Goal: Information Seeking & Learning: Learn about a topic

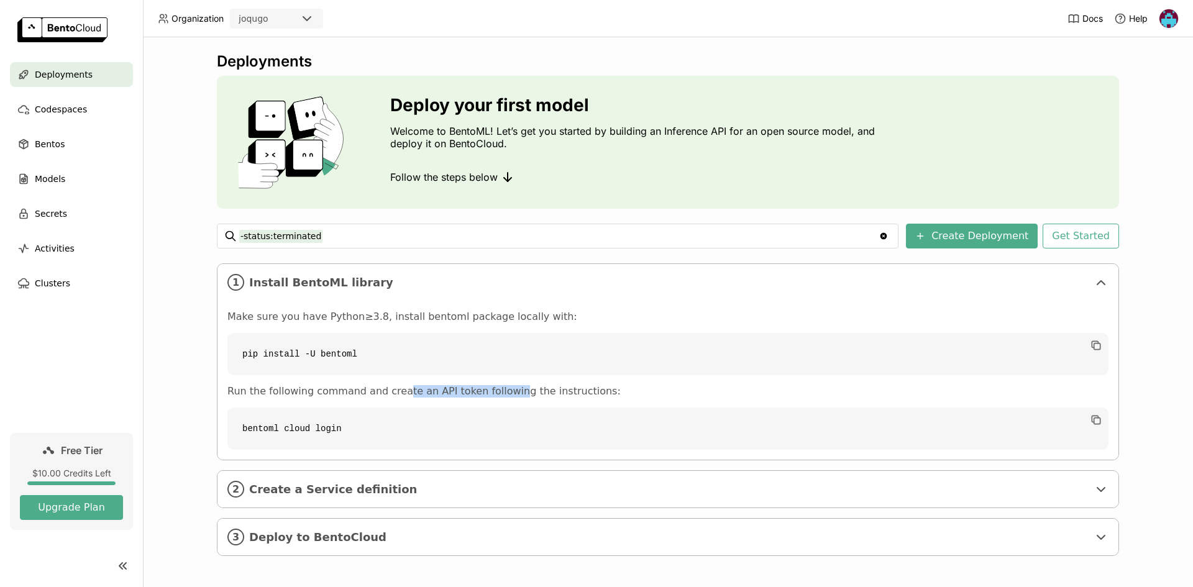
drag, startPoint x: 388, startPoint y: 389, endPoint x: 511, endPoint y: 398, distance: 122.7
click at [495, 388] on p "Run the following command and create an API token following the instructions:" at bounding box center [667, 391] width 881 height 12
click at [523, 404] on div "Make sure you have Python≥3.8, install bentoml package locally with: pip instal…" at bounding box center [667, 380] width 881 height 139
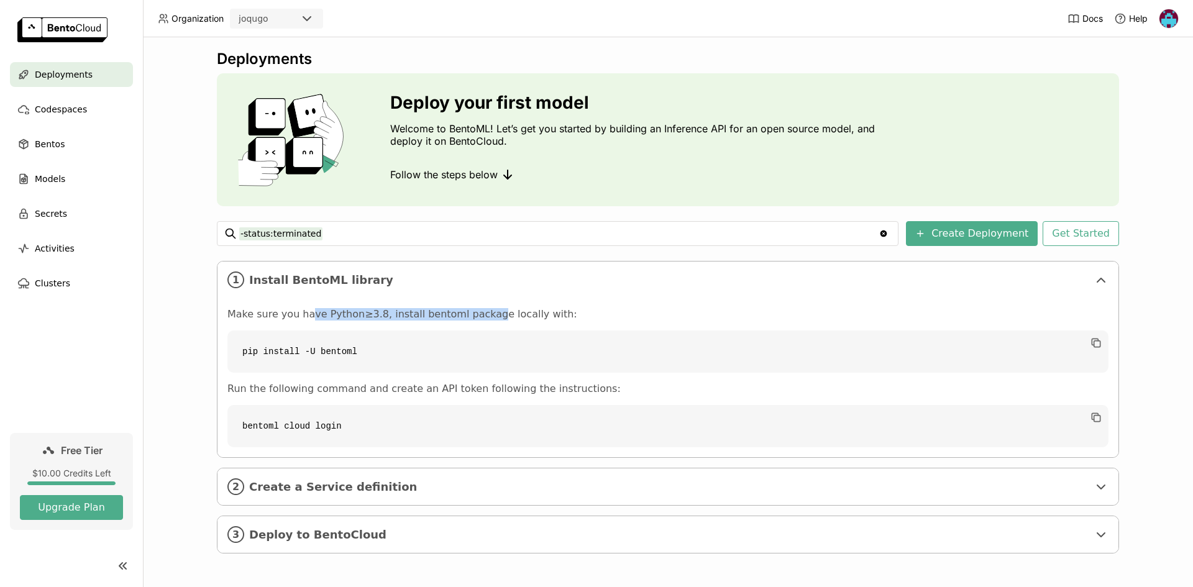
drag, startPoint x: 300, startPoint y: 311, endPoint x: 467, endPoint y: 318, distance: 166.7
click at [467, 318] on p "Make sure you have Python≥3.8, install bentoml package locally with:" at bounding box center [667, 314] width 881 height 12
click at [468, 318] on p "Make sure you have Python≥3.8, install bentoml package locally with:" at bounding box center [667, 314] width 881 height 12
click at [1095, 486] on icon at bounding box center [1101, 487] width 15 height 15
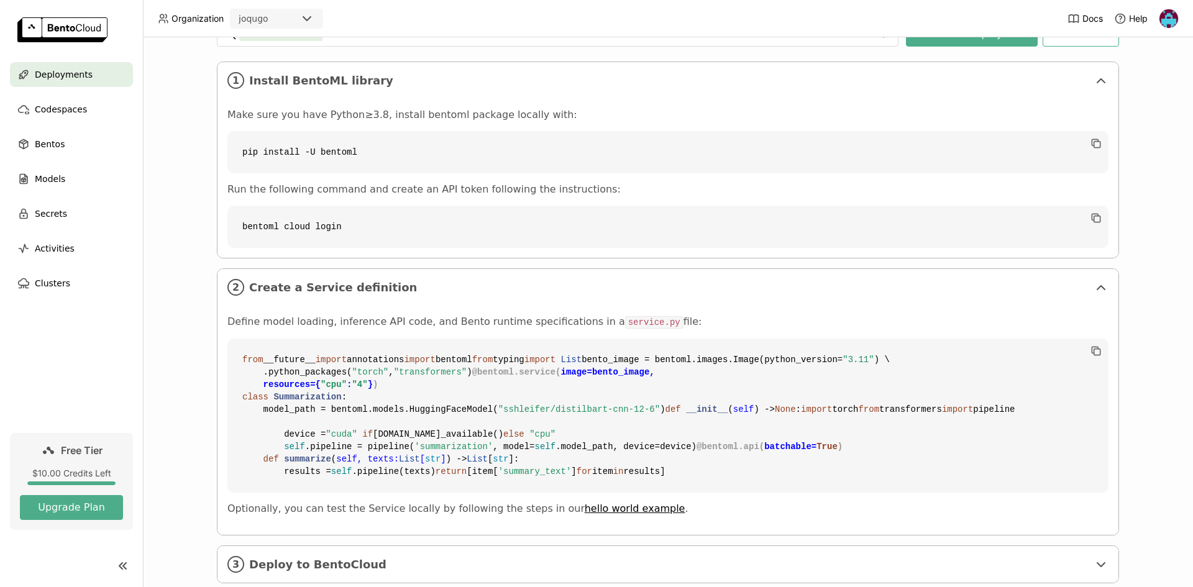
scroll to position [251, 0]
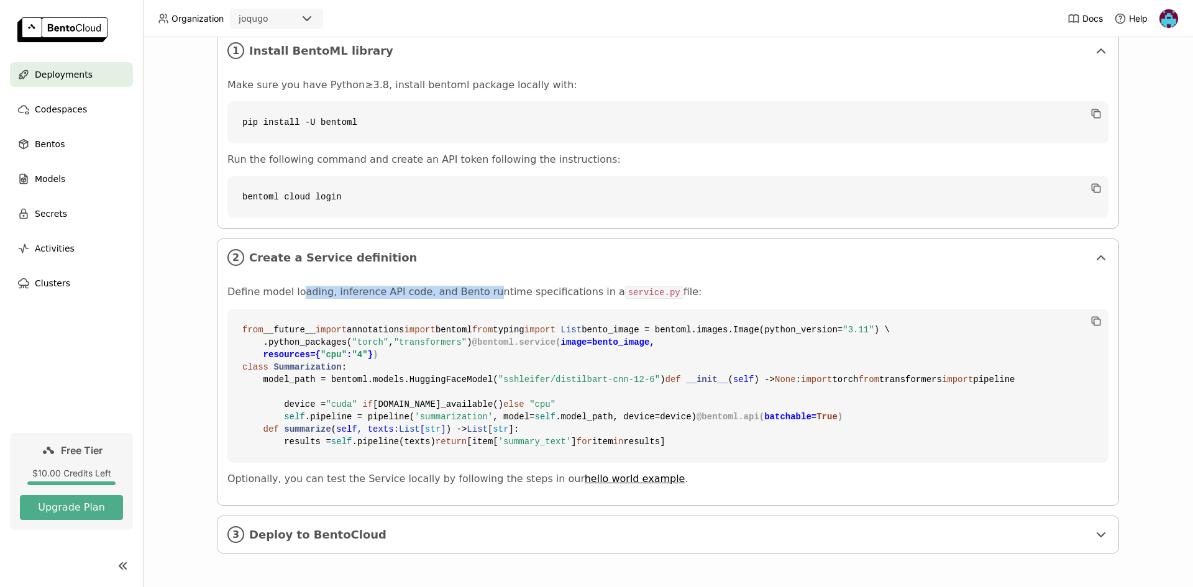
drag, startPoint x: 294, startPoint y: 275, endPoint x: 464, endPoint y: 268, distance: 170.5
click at [464, 286] on p "Define model loading, inference API code, and Bento runtime specifications in a…" at bounding box center [667, 292] width 881 height 13
drag, startPoint x: 509, startPoint y: 262, endPoint x: 377, endPoint y: 275, distance: 132.5
click at [377, 286] on p "Define model loading, inference API code, and Bento runtime specifications in a…" at bounding box center [667, 292] width 881 height 13
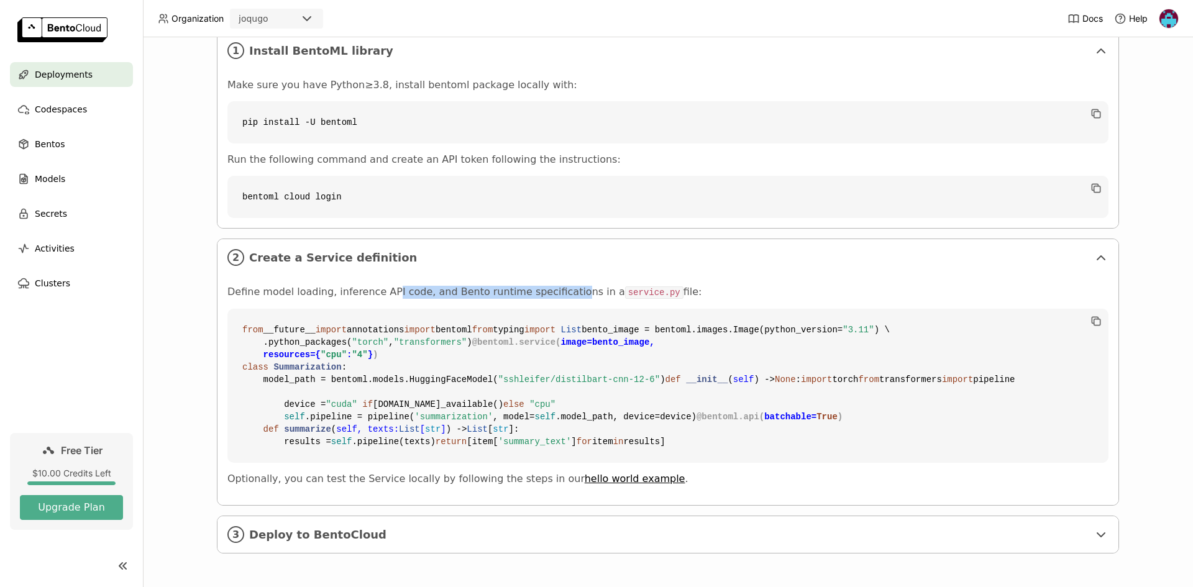
click at [377, 286] on p "Define model loading, inference API code, and Bento runtime specifications in a…" at bounding box center [667, 292] width 881 height 13
drag, startPoint x: 340, startPoint y: 285, endPoint x: 454, endPoint y: 272, distance: 114.5
click at [454, 286] on div "Define model loading, inference API code, and Bento runtime specifications in a…" at bounding box center [667, 386] width 881 height 200
click at [454, 286] on p "Define model loading, inference API code, and Bento runtime specifications in a…" at bounding box center [667, 292] width 881 height 13
drag, startPoint x: 359, startPoint y: 272, endPoint x: 515, endPoint y: 275, distance: 155.4
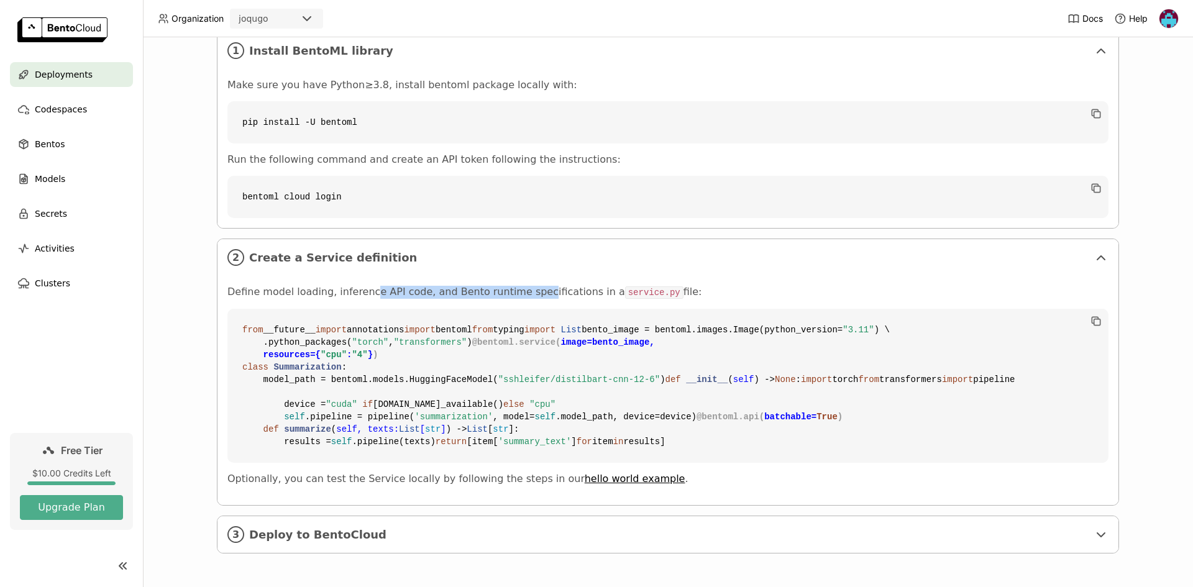
click at [515, 286] on p "Define model loading, inference API code, and Bento runtime specifications in a…" at bounding box center [667, 292] width 881 height 13
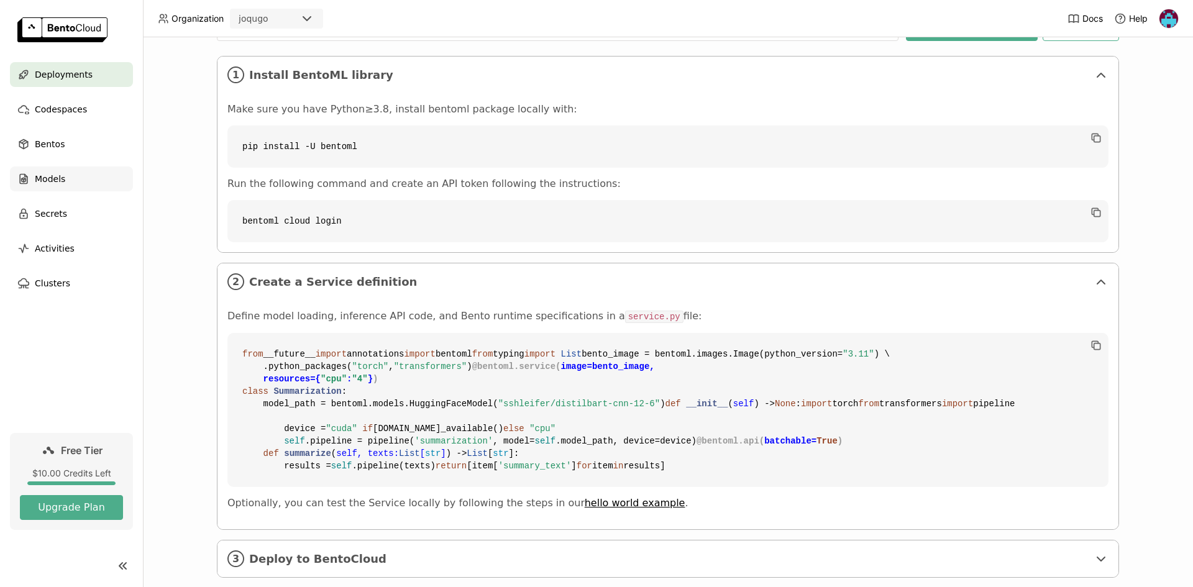
click at [40, 173] on span "Models" at bounding box center [50, 179] width 30 height 15
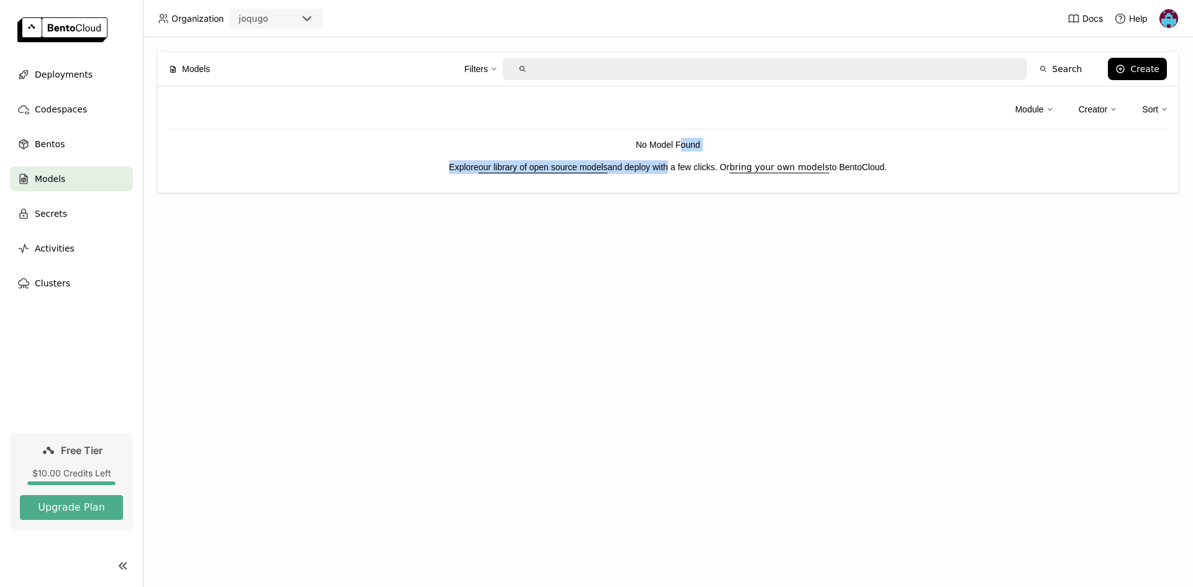
drag, startPoint x: 682, startPoint y: 138, endPoint x: 672, endPoint y: 162, distance: 25.6
click at [672, 162] on div "No Model Found Explore our library of open source models and deploy with a few …" at bounding box center [668, 156] width 1001 height 36
click at [672, 162] on p "Explore our library of open source models and deploy with a few clicks. Or brin…" at bounding box center [668, 167] width 1001 height 14
drag, startPoint x: 678, startPoint y: 166, endPoint x: 679, endPoint y: 144, distance: 22.4
click at [679, 144] on div "No Model Found Explore our library of open source models and deploy with a few …" at bounding box center [668, 156] width 1001 height 36
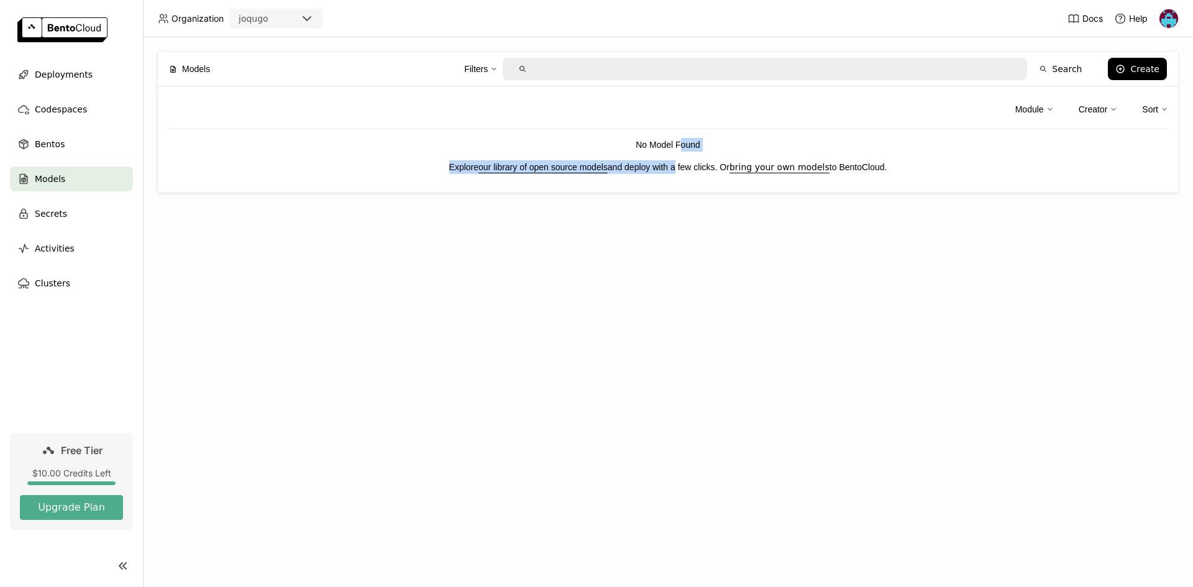
click at [679, 144] on p "No Model Found" at bounding box center [668, 145] width 1001 height 14
drag, startPoint x: 679, startPoint y: 140, endPoint x: 672, endPoint y: 168, distance: 28.8
click at [672, 168] on div "No Model Found Explore our library of open source models and deploy with a few …" at bounding box center [668, 156] width 1001 height 36
click at [672, 168] on p "Explore our library of open source models and deploy with a few clicks. Or brin…" at bounding box center [668, 167] width 1001 height 14
click at [810, 168] on link "bring your own models" at bounding box center [780, 167] width 100 height 10
